Goal: Task Accomplishment & Management: Complete application form

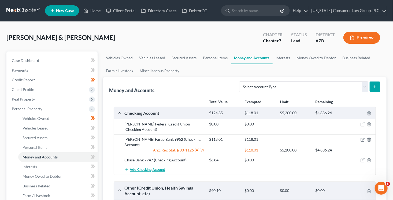
click at [140, 168] on span "Add Checking Account" at bounding box center [147, 170] width 35 height 4
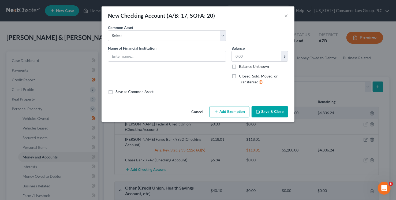
click at [281, 17] on div "New Checking Account (A/B: 17, SOFA: 20) ×" at bounding box center [198, 15] width 193 height 18
click at [287, 16] on button "×" at bounding box center [286, 15] width 4 height 6
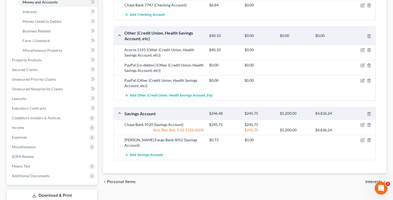
scroll to position [174, 0]
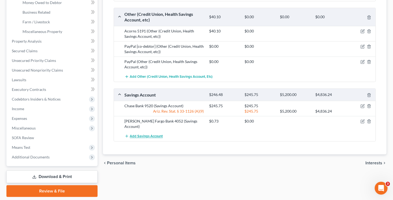
click at [142, 131] on button "Add Savings Account" at bounding box center [144, 136] width 38 height 10
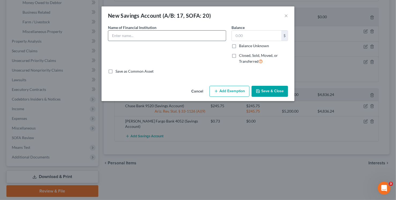
click at [122, 38] on input "text" at bounding box center [167, 36] width 118 height 10
type input "Hughes Federal Credit Union 6991"
type input "101.59"
click at [263, 88] on button "Save & Close" at bounding box center [270, 91] width 36 height 11
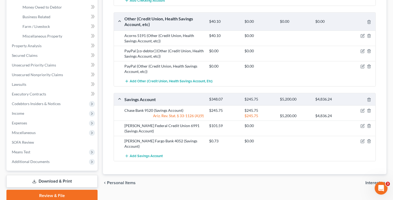
scroll to position [174, 0]
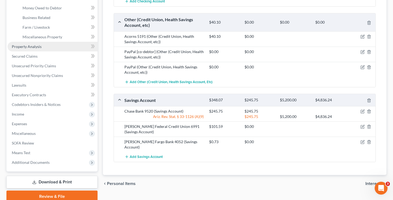
click at [39, 47] on span "Property Analysis" at bounding box center [27, 46] width 30 height 5
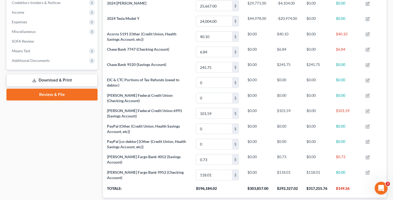
scroll to position [172, 0]
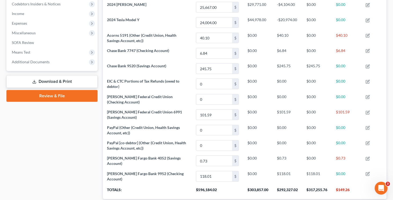
click at [46, 95] on link "Review & File" at bounding box center [51, 96] width 91 height 12
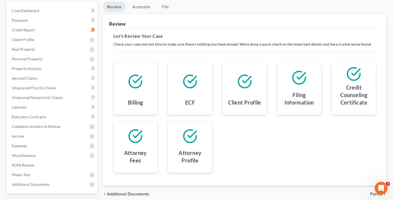
scroll to position [69, 0]
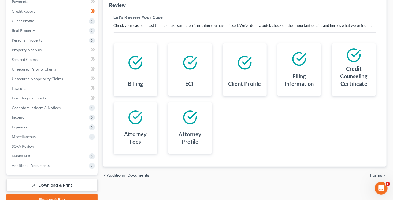
click at [382, 173] on span "Forms" at bounding box center [376, 175] width 12 height 4
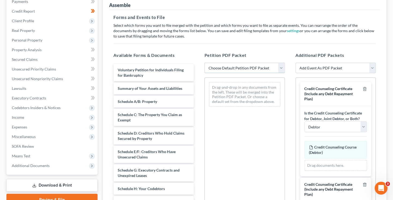
click at [237, 66] on select "Choose Default Petition PDF Packet Complete Bankruptcy Petition (all forms and …" at bounding box center [244, 68] width 80 height 11
select select "1"
click at [204, 63] on select "Choose Default Petition PDF Packet Complete Bankruptcy Petition (all forms and …" at bounding box center [244, 68] width 80 height 11
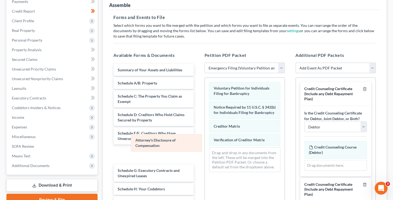
drag, startPoint x: 245, startPoint y: 158, endPoint x: 160, endPoint y: 141, distance: 86.6
click at [205, 144] on div "Attorney's Disclosure of Compensation Voluntary Petition for Individuals Filing…" at bounding box center [245, 127] width 80 height 99
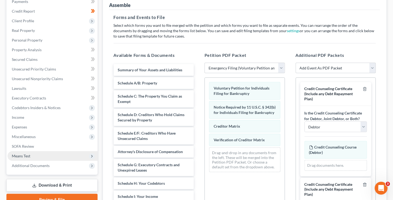
click at [39, 158] on span "Means Test" at bounding box center [53, 156] width 90 height 10
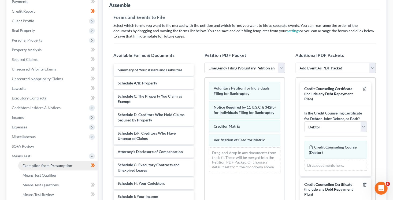
click at [46, 161] on link "Exemption from Presumption" at bounding box center [57, 166] width 79 height 10
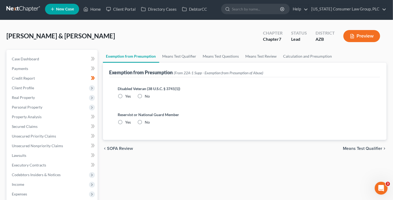
radio input "true"
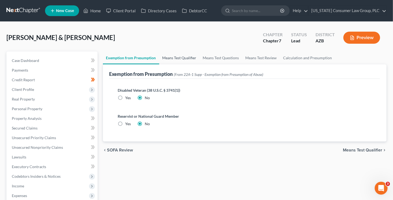
click at [177, 57] on link "Means Test Qualifier" at bounding box center [179, 57] width 40 height 13
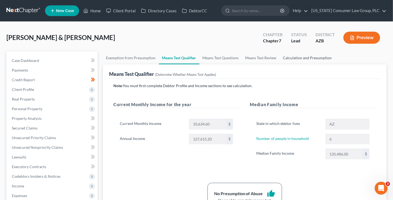
click at [310, 59] on link "Calculation and Presumption" at bounding box center [307, 57] width 55 height 13
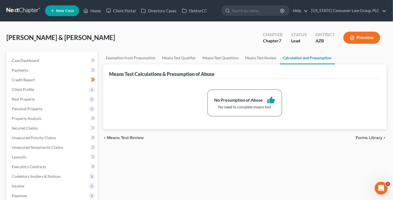
scroll to position [142, 0]
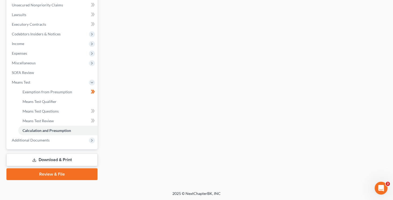
click at [37, 176] on link "Review & File" at bounding box center [51, 174] width 91 height 12
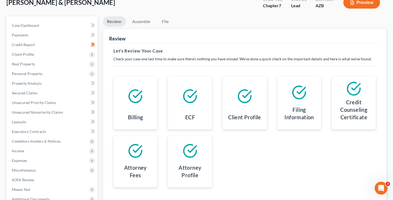
scroll to position [88, 0]
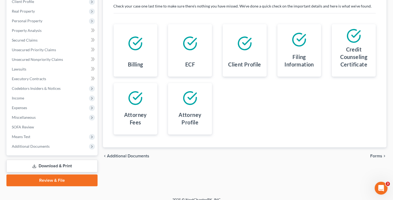
click at [376, 156] on span "Forms" at bounding box center [376, 156] width 12 height 4
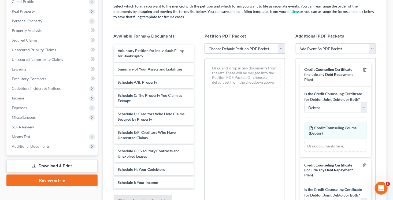
click at [244, 44] on select "Choose Default Petition PDF Packet Complete Bankruptcy Petition (all forms and …" at bounding box center [244, 48] width 80 height 11
select select "1"
click at [204, 43] on select "Choose Default Petition PDF Packet Complete Bankruptcy Petition (all forms and …" at bounding box center [244, 48] width 80 height 11
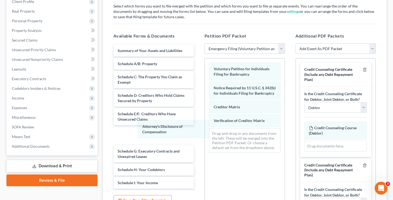
click at [205, 130] on div "Attorney's Disclosure of Compensation Voluntary Petition for Individuals Filing…" at bounding box center [245, 107] width 80 height 99
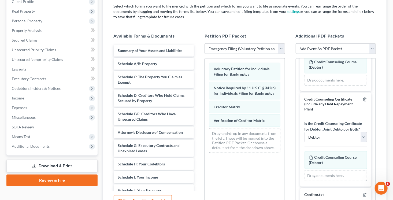
scroll to position [74, 0]
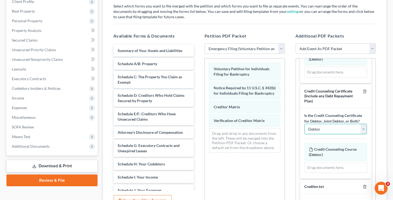
click at [323, 129] on select "Debtor Joint Debtor Debtor and Joint Debtor" at bounding box center [335, 129] width 63 height 11
select select "1"
click at [304, 124] on select "Debtor Joint Debtor Debtor and Joint Debtor" at bounding box center [335, 129] width 63 height 11
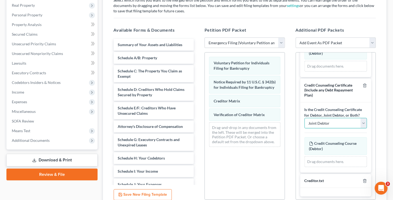
scroll to position [141, 0]
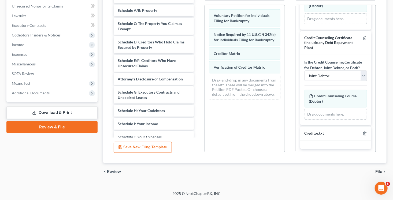
click at [377, 170] on span "File" at bounding box center [378, 171] width 7 height 4
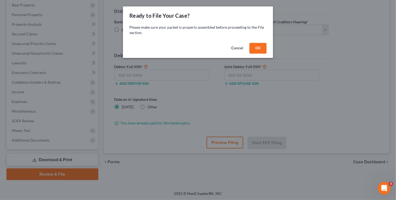
click at [262, 48] on button "OK" at bounding box center [257, 48] width 17 height 11
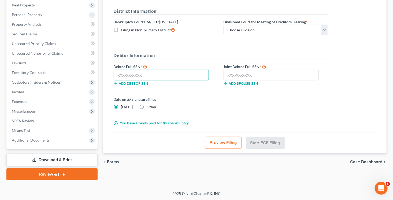
click at [141, 74] on input "text" at bounding box center [161, 75] width 95 height 11
type input "524-45-3956"
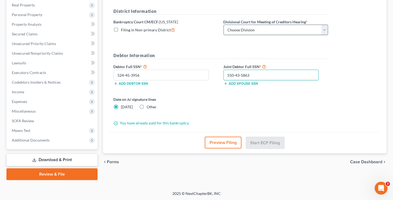
type input "550-43-5863"
click at [241, 26] on select "Choose Division Phoenix Tucson Yuma Prescott" at bounding box center [275, 30] width 104 height 11
select select "1"
click at [223, 25] on select "Choose Division Phoenix Tucson Yuma Prescott" at bounding box center [275, 30] width 104 height 11
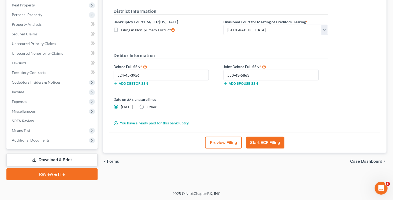
click at [229, 138] on button "Preview Filing" at bounding box center [223, 143] width 37 height 12
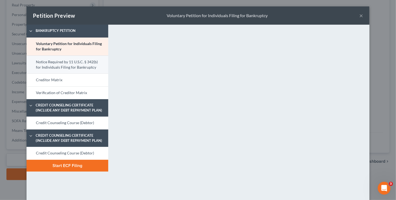
click at [69, 66] on link "Notice Required by 11 U.S.C. § 342(b) for Individuals Filing for Bankruptcy" at bounding box center [68, 64] width 82 height 18
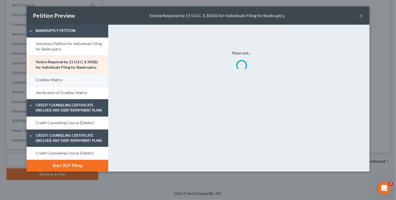
click at [77, 83] on link "Creditor Matrix" at bounding box center [68, 79] width 82 height 13
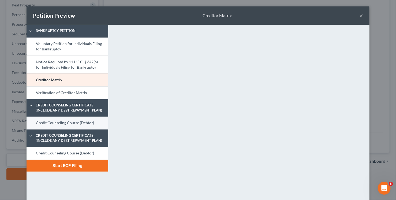
click at [91, 121] on link "Credit Counseling Course (Debtor)" at bounding box center [68, 123] width 82 height 13
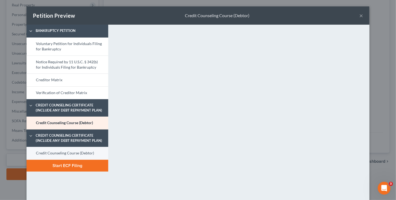
click at [46, 152] on link "Credit Counseling Course (Debtor)" at bounding box center [68, 153] width 82 height 13
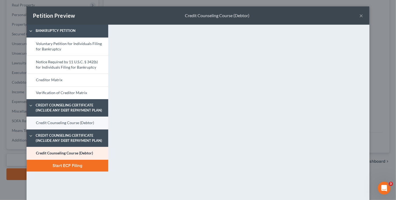
click at [91, 122] on link "Credit Counseling Course (Debtor)" at bounding box center [68, 123] width 82 height 13
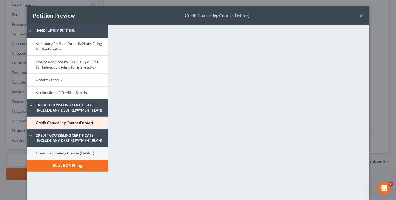
click at [84, 154] on link "Credit Counseling Course (Debtor)" at bounding box center [68, 153] width 82 height 13
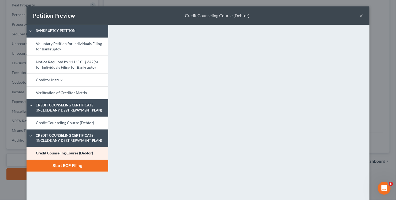
click at [363, 16] on div "Petition Preview Credit Counseling Course (Debtor) ×" at bounding box center [198, 15] width 343 height 18
click at [359, 17] on button "×" at bounding box center [361, 15] width 4 height 6
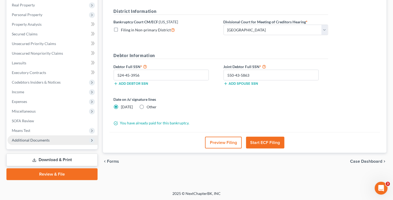
click at [41, 138] on span "Additional Documents" at bounding box center [31, 140] width 38 height 5
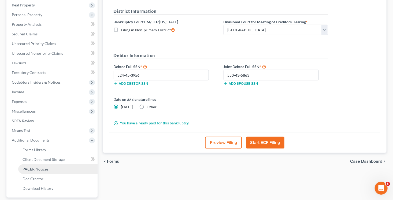
click at [42, 168] on span "PACER Notices" at bounding box center [36, 169] width 26 height 5
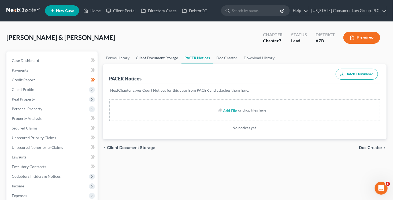
click at [164, 57] on link "Client Document Storage" at bounding box center [157, 57] width 48 height 13
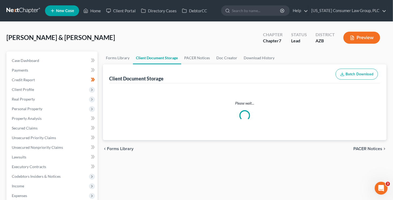
select select "14"
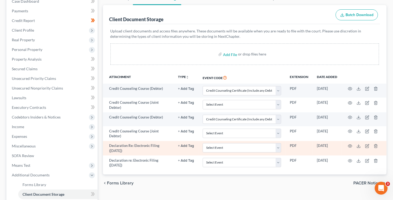
scroll to position [61, 0]
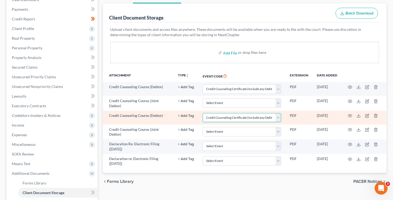
click at [270, 118] on select "Select Event AA Schedules and Statements (Formerly All Required) Amended Chapte…" at bounding box center [242, 117] width 79 height 9
select select
click at [203, 113] on select "Select Event AA Schedules and Statements (Formerly All Required) Amended Chapte…" at bounding box center [242, 117] width 79 height 9
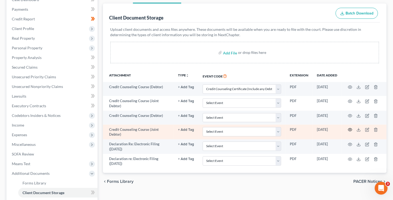
click at [350, 129] on circle "button" at bounding box center [349, 129] width 1 height 1
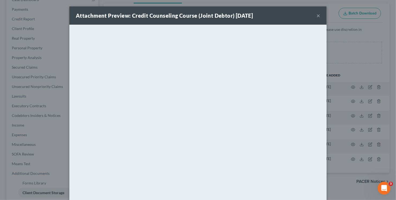
click at [320, 15] on div "Attachment Preview: Credit Counseling Course (Joint Debtor) 09/03/2025 ×" at bounding box center [197, 15] width 257 height 18
click at [318, 15] on button "×" at bounding box center [318, 15] width 4 height 6
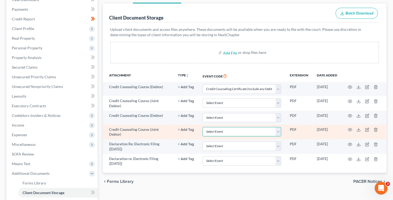
click at [233, 132] on select "Select Event AA Schedules and Statements (Formerly All Required) Amended Chapte…" at bounding box center [242, 131] width 79 height 9
select select "14"
click at [203, 127] on select "Select Event AA Schedules and Statements (Formerly All Required) Amended Chapte…" at bounding box center [242, 131] width 79 height 9
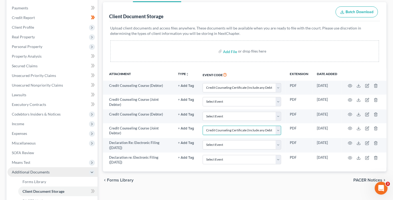
scroll to position [140, 0]
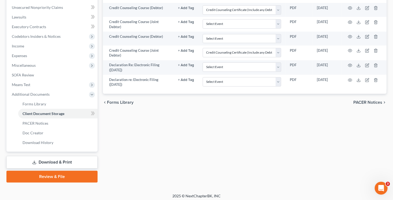
click at [54, 178] on link "Review & File" at bounding box center [51, 177] width 91 height 12
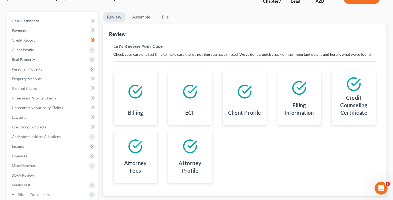
scroll to position [83, 0]
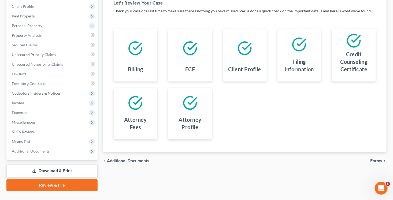
click at [377, 160] on span "Forms" at bounding box center [376, 161] width 12 height 4
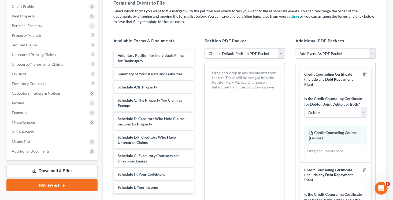
click at [233, 53] on select "Choose Default Petition PDF Packet Complete Bankruptcy Petition (all forms and …" at bounding box center [244, 53] width 80 height 11
select select "1"
click at [204, 48] on select "Choose Default Petition PDF Packet Complete Bankruptcy Petition (all forms and …" at bounding box center [244, 53] width 80 height 11
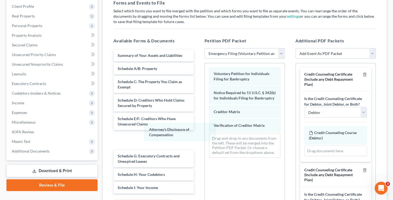
drag, startPoint x: 221, startPoint y: 143, endPoint x: 178, endPoint y: 136, distance: 44.0
click at [205, 134] on div "Attorney's Disclosure of Compensation Voluntary Petition for Individuals Filing…" at bounding box center [245, 112] width 80 height 99
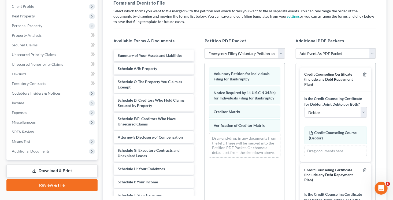
scroll to position [74, 0]
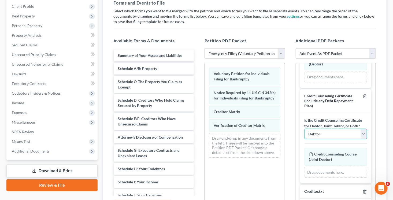
click at [329, 132] on select "Debtor Joint Debtor Debtor and Joint Debtor" at bounding box center [335, 134] width 63 height 11
select select "1"
click at [304, 129] on select "Debtor Joint Debtor Debtor and Joint Debtor" at bounding box center [335, 134] width 63 height 11
click at [253, 159] on div "Voluntary Petition for Individuals Filing for Bankruptcy Notice Required by 11 …" at bounding box center [245, 112] width 80 height 99
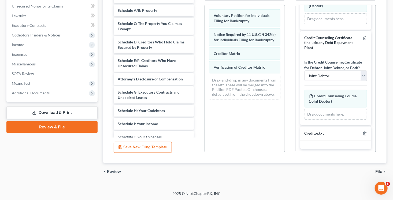
drag, startPoint x: 375, startPoint y: 170, endPoint x: 378, endPoint y: 172, distance: 3.4
click at [378, 172] on span "File" at bounding box center [378, 171] width 7 height 4
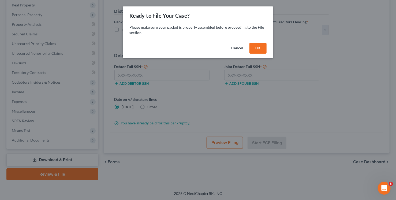
click at [256, 51] on button "OK" at bounding box center [257, 48] width 17 height 11
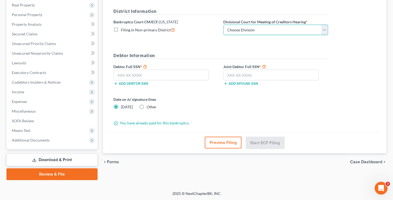
click at [239, 32] on select "Choose Division Phoenix Tucson Yuma Prescott" at bounding box center [275, 30] width 104 height 11
select select "1"
click at [223, 25] on select "Choose Division Phoenix Tucson Yuma Prescott" at bounding box center [275, 30] width 104 height 11
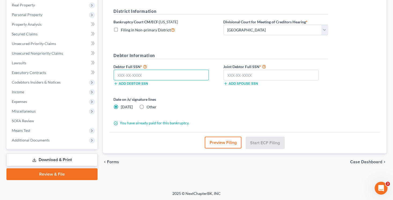
click at [184, 77] on input "text" at bounding box center [161, 75] width 95 height 11
type input "524-45-3956"
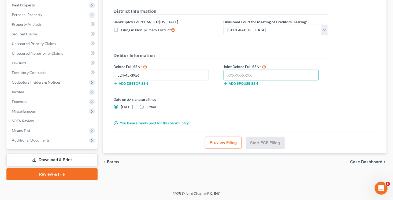
click at [251, 72] on input "text" at bounding box center [270, 75] width 95 height 11
type input "550-43-5863"
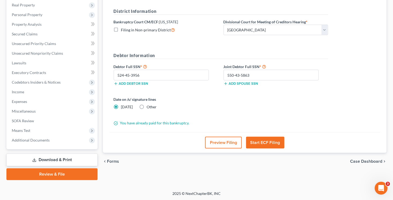
click at [225, 140] on button "Preview Filing" at bounding box center [223, 143] width 37 height 12
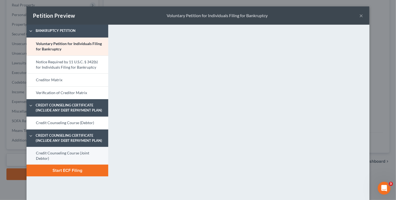
click at [74, 153] on link "Credit Counseling Course (Joint Debtor)" at bounding box center [68, 156] width 82 height 18
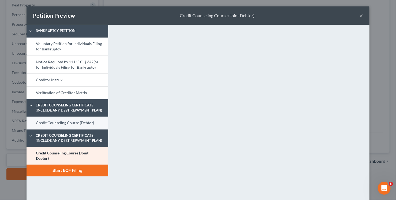
click at [78, 124] on link "Credit Counseling Course (Debtor)" at bounding box center [68, 123] width 82 height 13
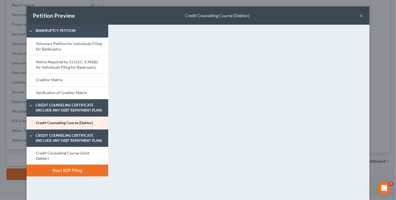
click at [66, 174] on button "Start ECF Filing" at bounding box center [68, 171] width 82 height 12
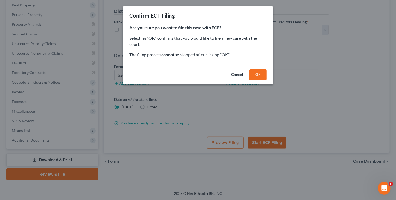
click at [262, 77] on button "OK" at bounding box center [257, 74] width 17 height 11
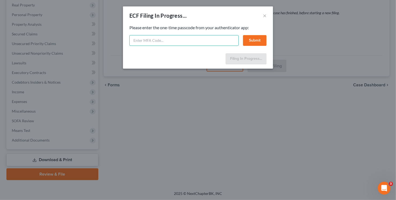
click at [213, 38] on input "text" at bounding box center [183, 40] width 109 height 11
type input "608830"
click at [259, 39] on button "Submit" at bounding box center [255, 40] width 24 height 11
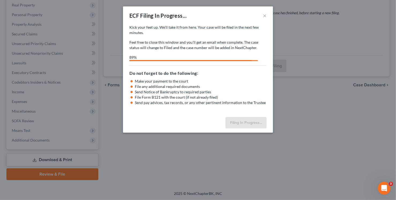
select select "1"
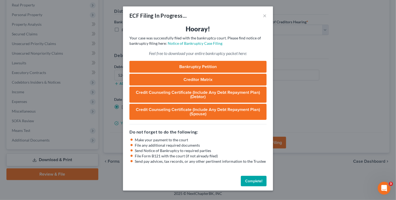
click at [268, 18] on div "ECF Filing In Progress... ×" at bounding box center [198, 15] width 150 height 18
click at [265, 17] on button "×" at bounding box center [265, 15] width 4 height 6
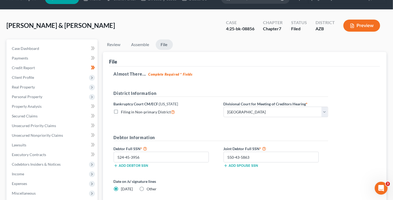
scroll to position [0, 0]
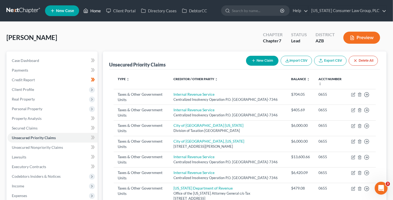
click at [94, 13] on link "Home" at bounding box center [92, 11] width 23 height 10
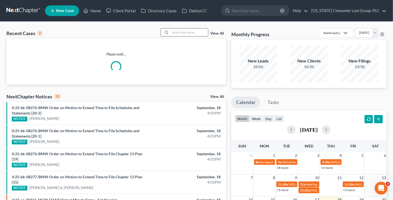
click at [182, 34] on input "search" at bounding box center [189, 32] width 38 height 8
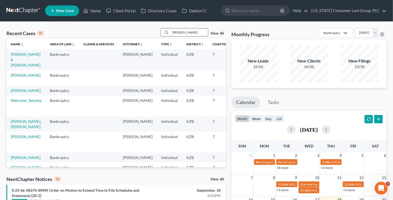
type input "[PERSON_NAME]"
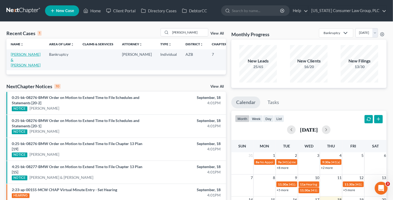
click at [14, 60] on link "[PERSON_NAME] & [PERSON_NAME]" at bounding box center [26, 59] width 30 height 15
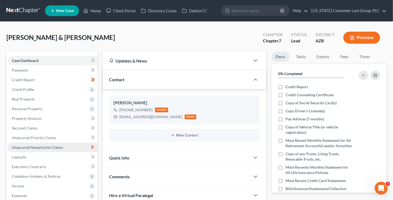
click at [51, 147] on span "Unsecured Nonpriority Claims" at bounding box center [37, 147] width 51 height 5
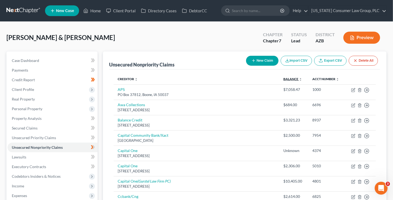
click at [283, 77] on link "Balance expand_more expand_less unfold_more" at bounding box center [292, 79] width 19 height 4
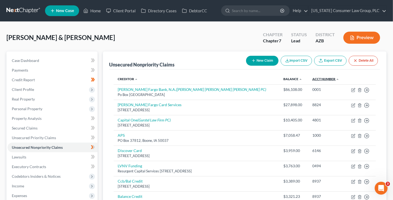
click at [312, 79] on link "Acct Number expand_more expand_less unfold_more" at bounding box center [325, 79] width 27 height 4
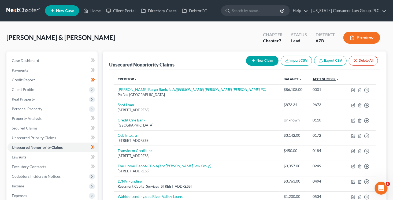
click at [313, 78] on link "Acct Number expand_more expand_less unfold_more" at bounding box center [326, 79] width 26 height 4
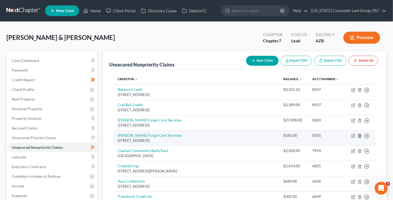
click at [361, 135] on icon "button" at bounding box center [359, 136] width 4 height 4
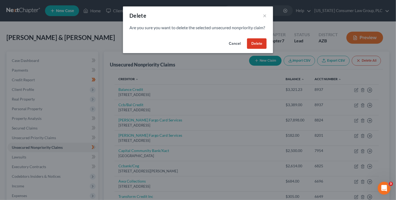
click at [256, 49] on button "Delete" at bounding box center [257, 43] width 20 height 11
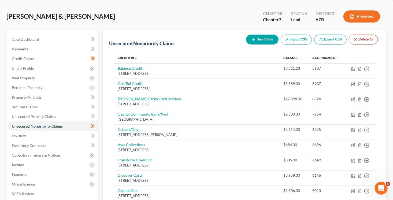
scroll to position [22, 0]
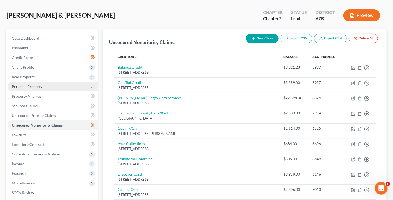
click at [34, 84] on span "Personal Property" at bounding box center [27, 86] width 31 height 5
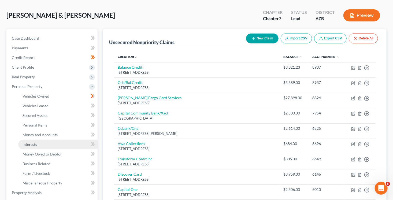
click at [47, 141] on link "Interests" at bounding box center [57, 145] width 79 height 10
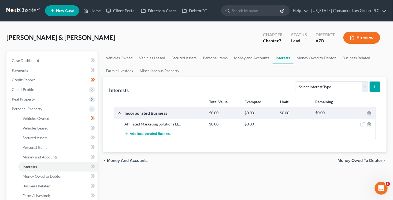
click at [360, 125] on icon "button" at bounding box center [362, 124] width 4 height 4
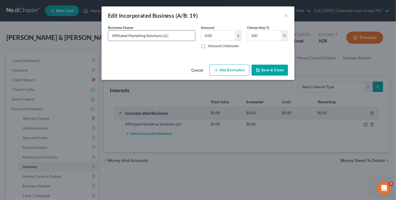
click at [174, 36] on input "Affiliated Marketing Solutions LLC" at bounding box center [151, 36] width 87 height 10
type input "Affiliated Marketing Solutions LLC [no longer doing business]"
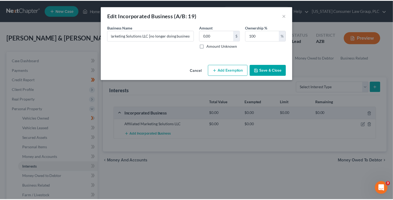
scroll to position [0, 0]
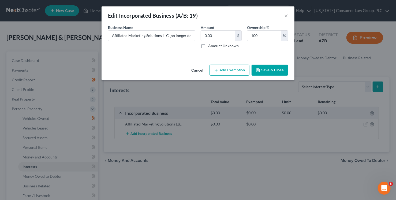
click at [268, 68] on button "Save & Close" at bounding box center [270, 70] width 36 height 11
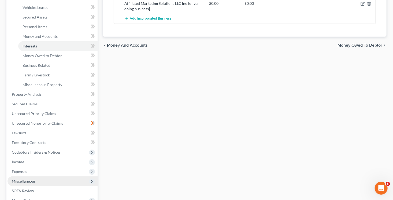
click at [35, 180] on span "Miscellaneous" at bounding box center [24, 181] width 24 height 5
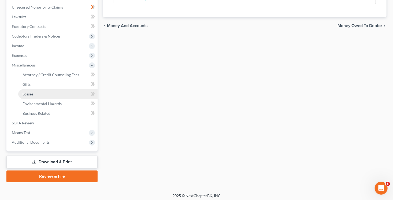
scroll to position [142, 0]
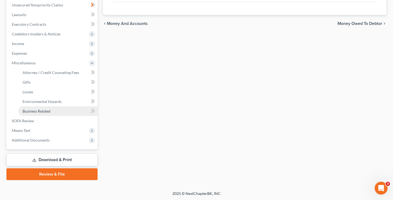
click at [44, 110] on span "Business Related" at bounding box center [37, 111] width 28 height 5
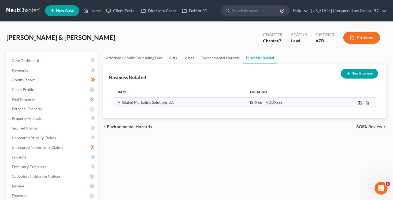
click at [361, 103] on icon "button" at bounding box center [359, 103] width 3 height 3
select select "member"
select select "3"
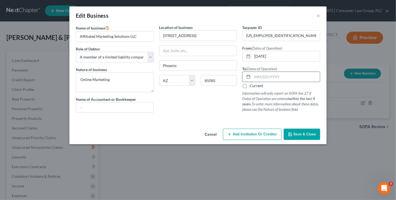
click at [265, 76] on input "text" at bounding box center [286, 77] width 68 height 10
type input "03/01/2024"
click at [309, 136] on span "Save & Close" at bounding box center [304, 134] width 23 height 5
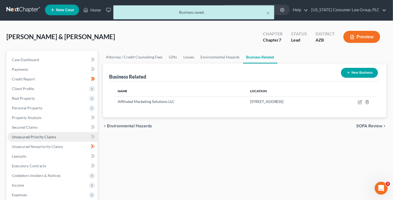
scroll to position [2, 0]
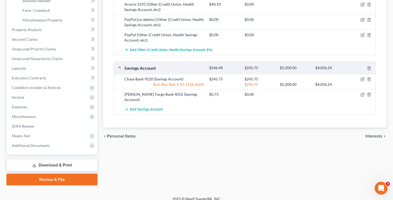
scroll to position [190, 0]
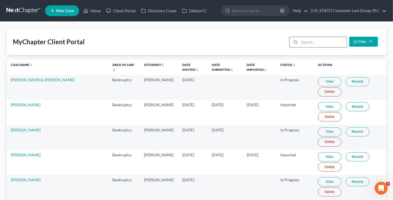
click at [315, 43] on input "search" at bounding box center [322, 42] width 47 height 10
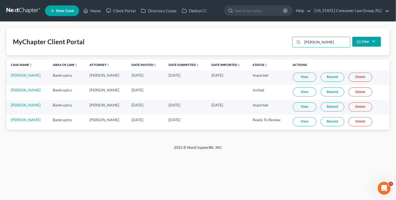
type input "[PERSON_NAME]"
click at [326, 91] on link "Resend" at bounding box center [333, 91] width 24 height 9
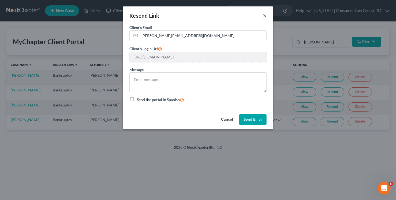
click at [266, 16] on button "×" at bounding box center [265, 15] width 4 height 6
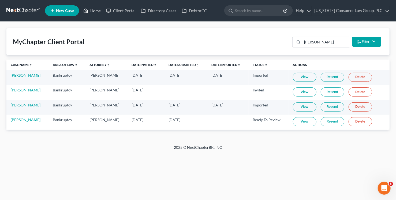
click at [94, 11] on link "Home" at bounding box center [92, 11] width 23 height 10
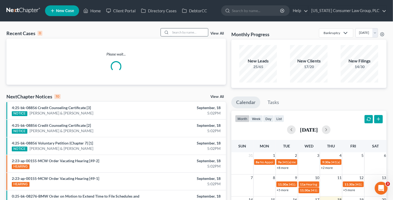
click at [180, 32] on input "search" at bounding box center [189, 32] width 38 height 8
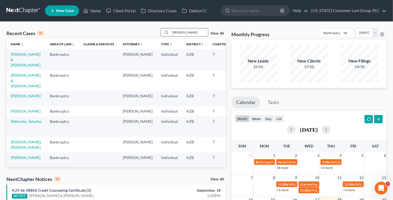
type input "[PERSON_NAME]"
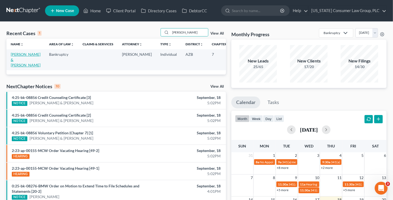
click at [19, 60] on link "[PERSON_NAME] & [PERSON_NAME]" at bounding box center [26, 59] width 30 height 15
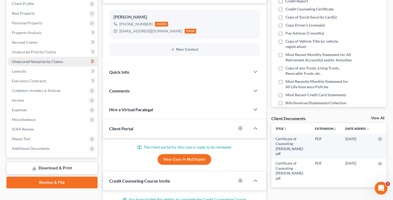
scroll to position [100, 0]
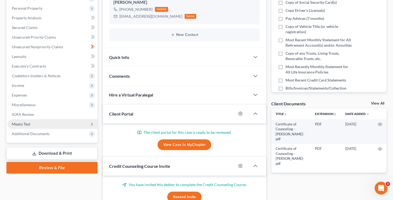
click at [29, 123] on span "Means Test" at bounding box center [21, 124] width 18 height 5
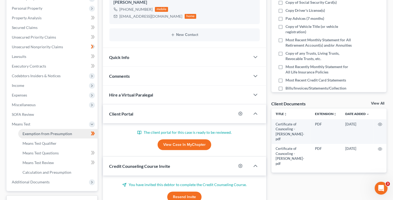
click at [36, 130] on link "Exemption from Presumption" at bounding box center [57, 134] width 79 height 10
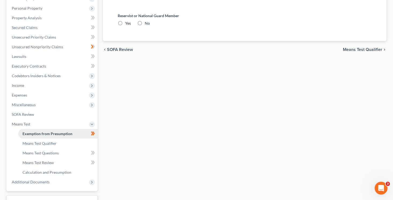
scroll to position [79, 0]
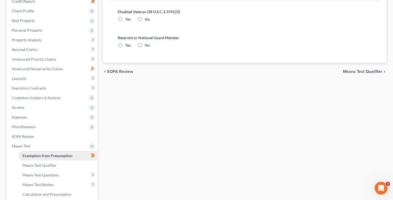
radio input "true"
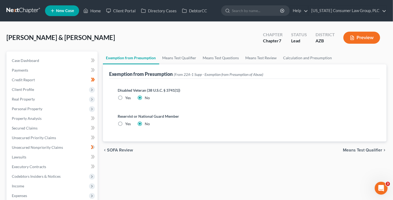
scroll to position [0, 0]
click at [182, 59] on link "Means Test Qualifier" at bounding box center [179, 57] width 40 height 13
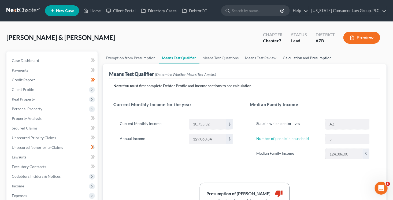
click at [312, 59] on link "Calculation and Presumption" at bounding box center [307, 57] width 55 height 13
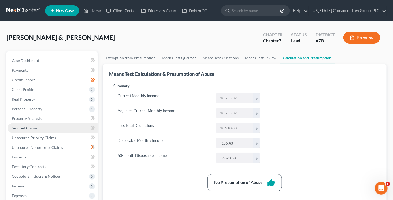
click at [34, 129] on span "Secured Claims" at bounding box center [25, 128] width 26 height 5
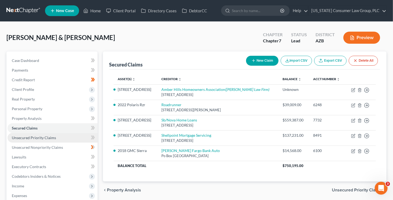
click at [35, 136] on span "Unsecured Priority Claims" at bounding box center [34, 137] width 44 height 5
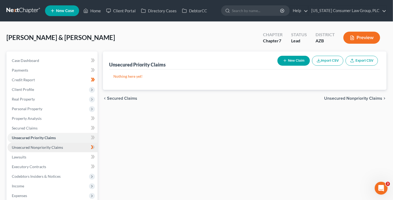
click at [37, 146] on span "Unsecured Nonpriority Claims" at bounding box center [37, 147] width 51 height 5
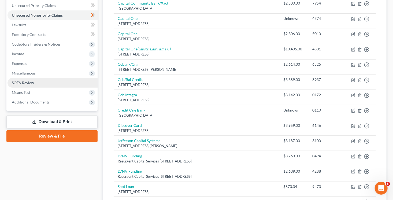
scroll to position [70, 0]
